Goal: Share content

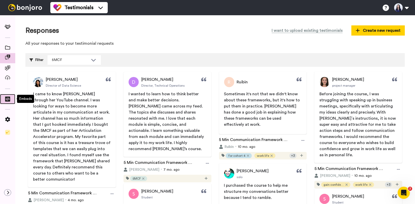
click at [7, 101] on icon at bounding box center [7, 99] width 5 height 5
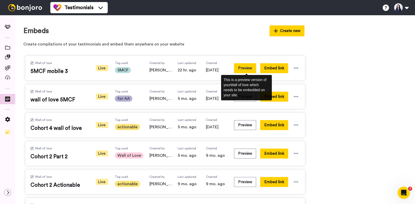
click at [246, 67] on button "Preview" at bounding box center [245, 68] width 22 height 10
